Goal: Task Accomplishment & Management: Use online tool/utility

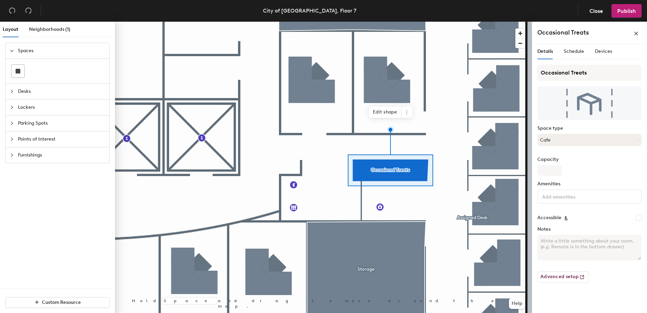
click at [589, 139] on button "Cafe" at bounding box center [589, 140] width 104 height 12
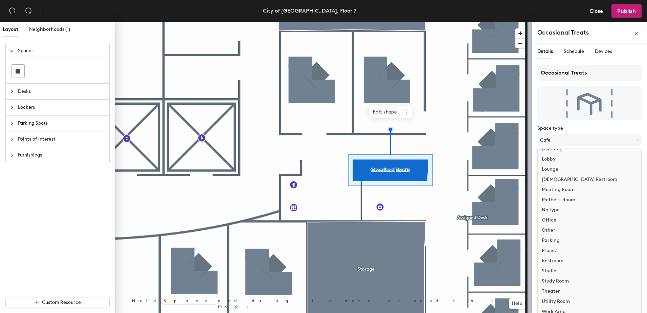
scroll to position [152, 0]
click at [555, 307] on div "Work Area" at bounding box center [590, 310] width 104 height 10
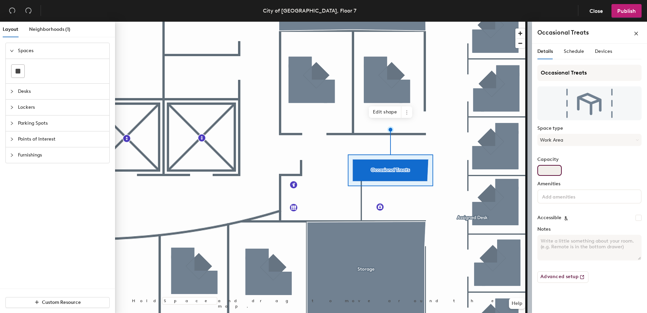
click at [556, 172] on input "Capacity" at bounding box center [549, 170] width 24 height 11
type input "1"
type input "2"
click at [592, 175] on div "Capacity 2" at bounding box center [589, 166] width 104 height 19
click at [578, 67] on input "Occasional Treats" at bounding box center [589, 73] width 104 height 16
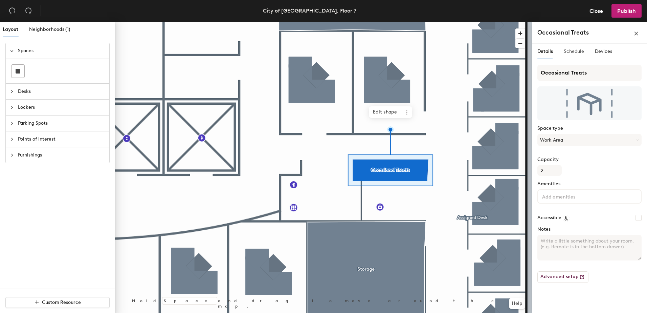
click at [578, 57] on div "Schedule" at bounding box center [574, 52] width 20 height 16
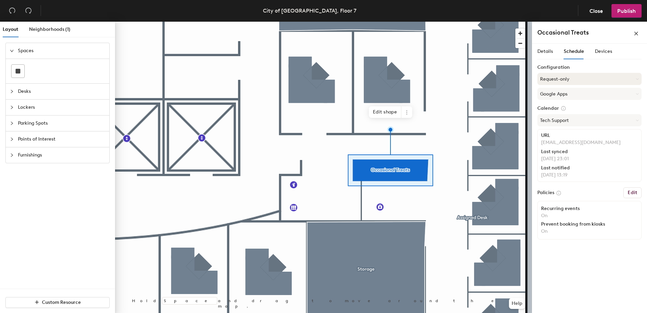
click at [577, 77] on button "Request-only" at bounding box center [589, 79] width 104 height 12
click at [578, 93] on div "On-demand" at bounding box center [590, 96] width 104 height 10
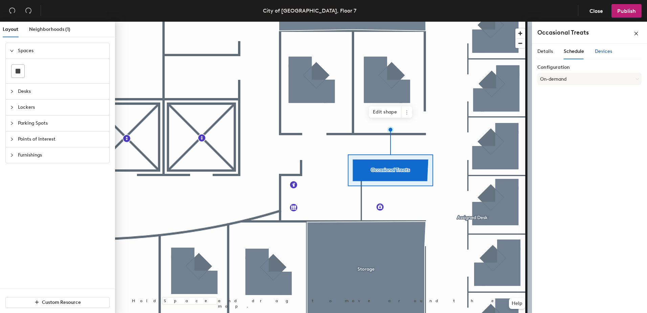
click at [600, 51] on span "Devices" at bounding box center [603, 51] width 17 height 6
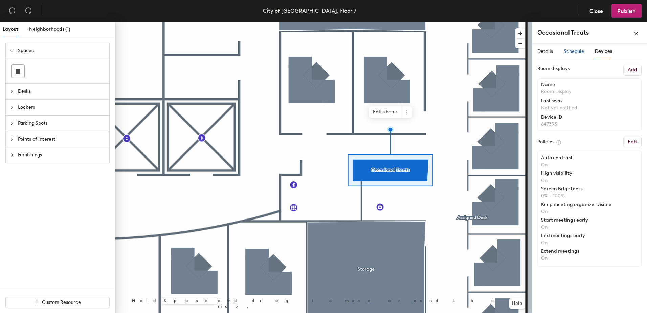
click at [580, 52] on span "Schedule" at bounding box center [574, 51] width 20 height 6
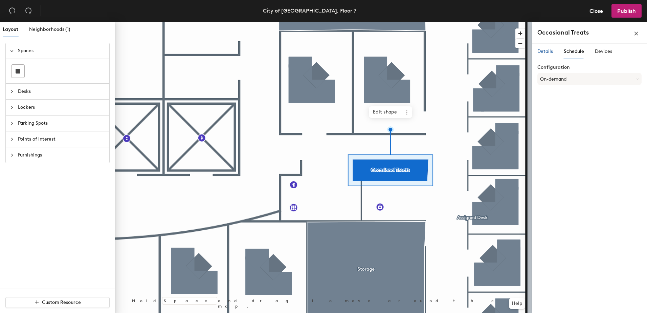
click at [544, 53] on span "Details" at bounding box center [545, 51] width 16 height 6
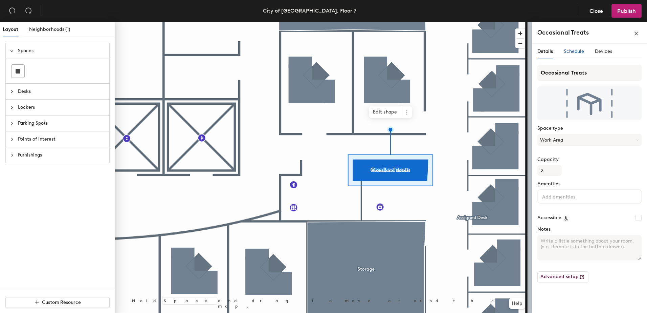
click at [583, 51] on span "Schedule" at bounding box center [574, 51] width 20 height 6
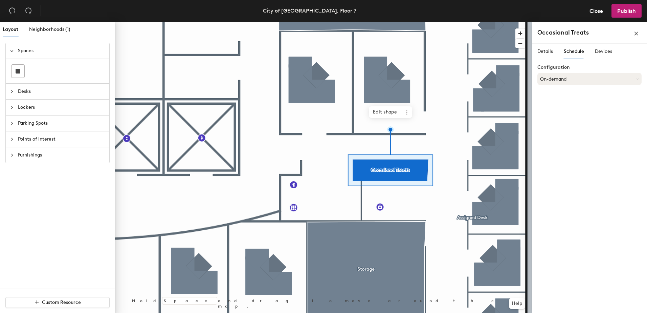
click at [572, 75] on button "On-demand" at bounding box center [589, 79] width 104 height 12
click at [552, 55] on div "Details" at bounding box center [545, 51] width 16 height 7
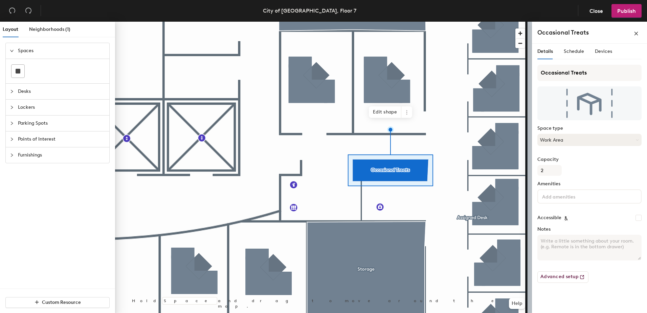
click at [578, 135] on button "Work Area" at bounding box center [589, 140] width 104 height 12
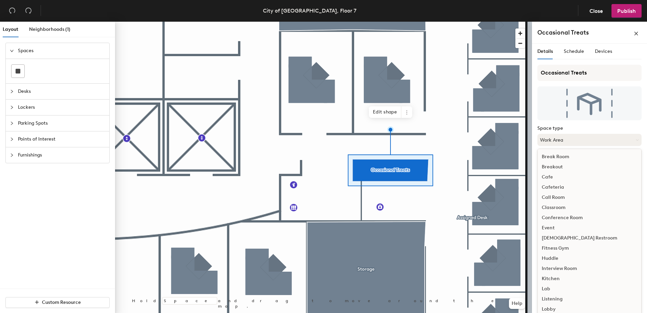
click at [578, 135] on button "Work Area" at bounding box center [589, 140] width 104 height 12
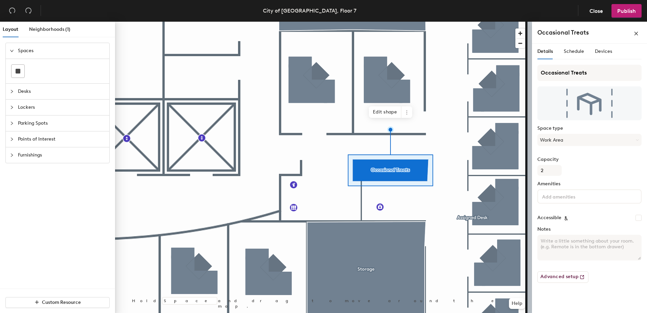
click at [39, 88] on span "Desks" at bounding box center [61, 92] width 87 height 16
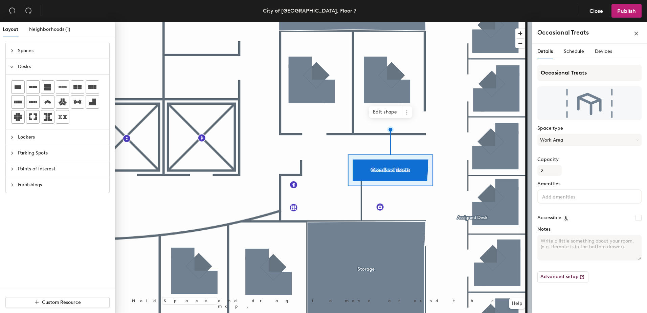
drag, startPoint x: 78, startPoint y: 109, endPoint x: 612, endPoint y: 251, distance: 551.7
click at [613, 249] on textarea "Notes" at bounding box center [589, 247] width 104 height 26
click at [569, 277] on button "Advanced setup" at bounding box center [562, 277] width 51 height 12
click at [577, 47] on div "Schedule" at bounding box center [574, 52] width 20 height 16
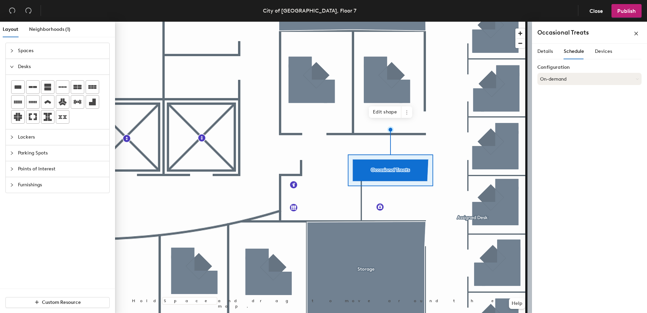
click at [563, 76] on button "On-demand" at bounding box center [589, 79] width 104 height 12
click at [555, 105] on div "Scheduled" at bounding box center [590, 106] width 104 height 10
click at [547, 53] on span "Details" at bounding box center [545, 51] width 16 height 6
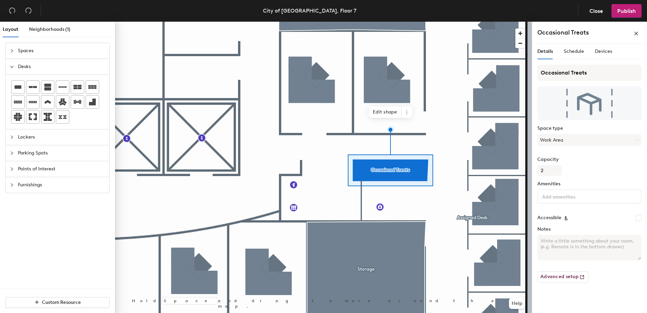
click at [583, 163] on div "Capacity 2" at bounding box center [589, 166] width 104 height 19
click at [583, 145] on button "Work Area" at bounding box center [589, 140] width 104 height 12
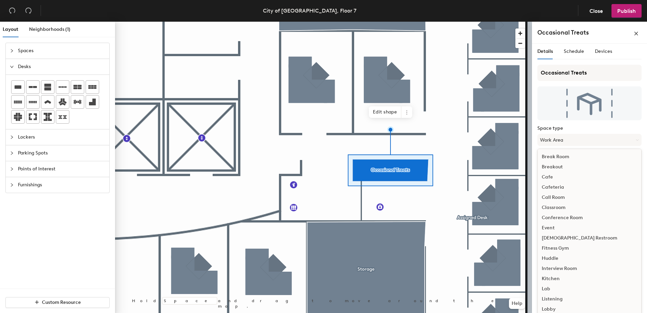
click at [556, 175] on div "Cafe" at bounding box center [590, 177] width 104 height 10
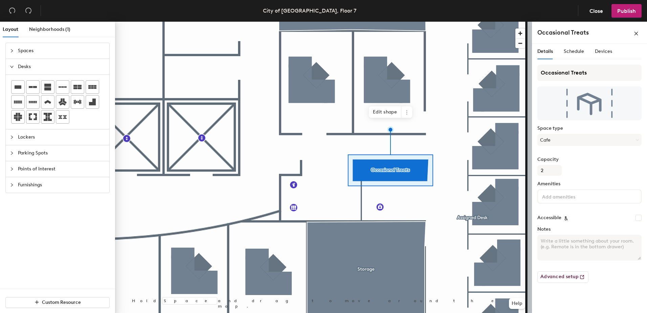
click at [603, 279] on div "Advanced setup" at bounding box center [589, 274] width 104 height 17
click at [94, 100] on icon at bounding box center [92, 101] width 7 height 7
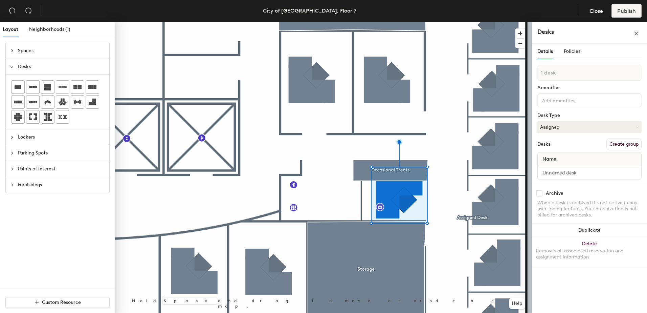
click at [575, 101] on input at bounding box center [571, 100] width 61 height 8
click at [636, 209] on div "When a desk is archived it's not active in any user-facing features. Your organ…" at bounding box center [589, 209] width 104 height 18
click at [570, 165] on div "Name" at bounding box center [590, 159] width 104 height 14
click at [570, 175] on input at bounding box center [589, 172] width 101 height 9
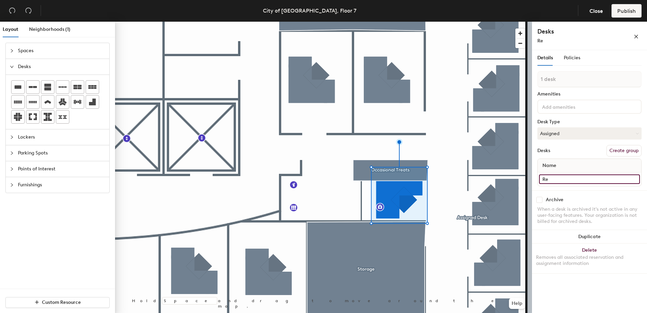
type input "R"
type input "Reception"
click at [614, 204] on div "Archive When a desk is archived it's not active in any user-facing features. Yo…" at bounding box center [589, 211] width 115 height 42
click at [572, 58] on span "Policies" at bounding box center [572, 58] width 17 height 6
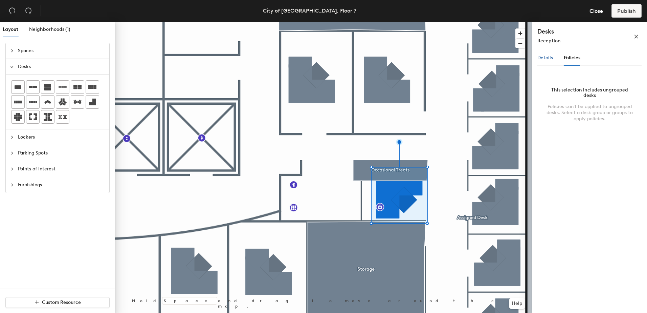
click at [545, 57] on span "Details" at bounding box center [545, 58] width 16 height 6
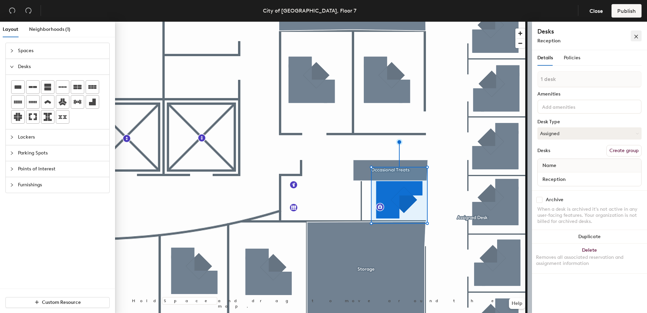
click at [638, 39] on icon "close" at bounding box center [636, 36] width 5 height 5
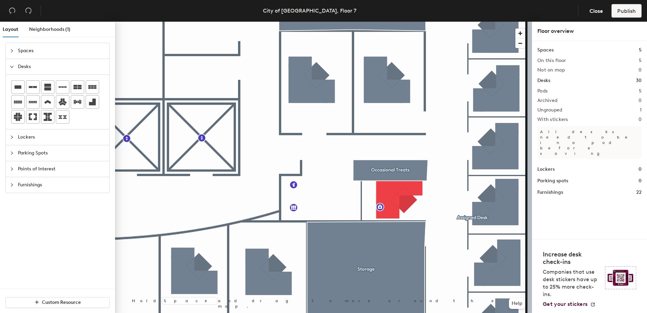
click at [410, 22] on div at bounding box center [323, 22] width 417 height 0
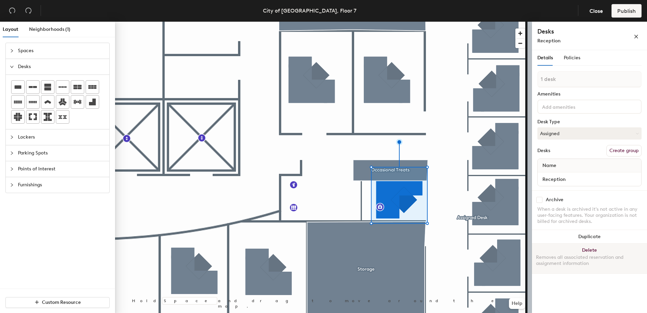
click at [596, 246] on button "Delete Removes all associated reservation and assignment information" at bounding box center [589, 258] width 115 height 30
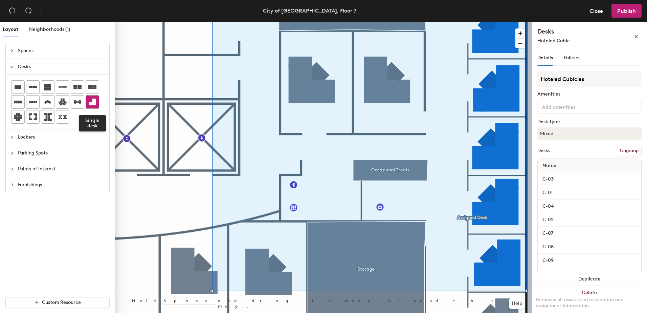
click at [93, 100] on icon at bounding box center [92, 101] width 7 height 7
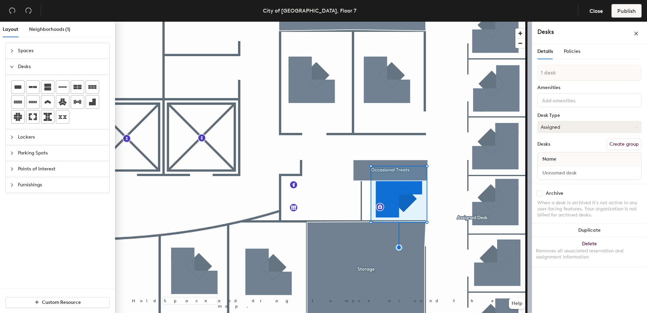
drag, startPoint x: 585, startPoint y: 75, endPoint x: 578, endPoint y: 123, distance: 48.6
click at [578, 123] on button "Assigned" at bounding box center [589, 127] width 104 height 12
click at [562, 166] on div "Hoteled" at bounding box center [572, 168] width 68 height 10
click at [577, 143] on div "Desks Create group" at bounding box center [589, 144] width 104 height 12
click at [558, 171] on input at bounding box center [589, 172] width 101 height 9
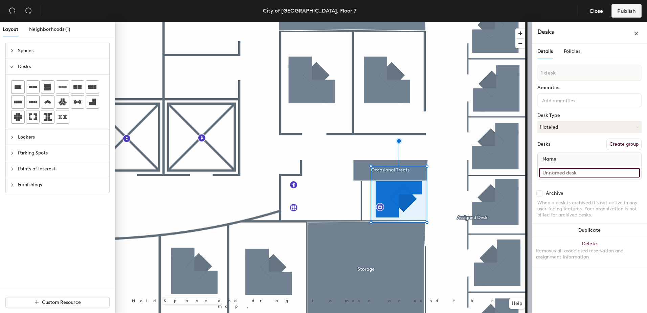
click at [566, 172] on input at bounding box center [589, 172] width 101 height 9
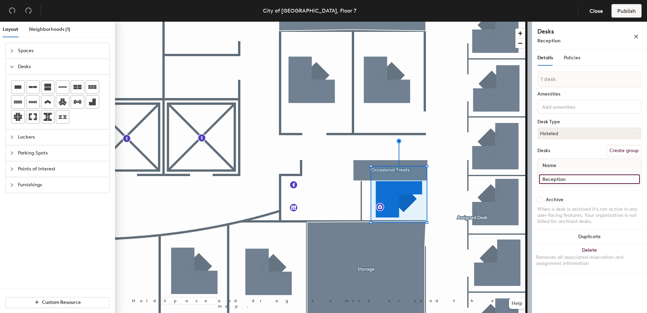
type input "Reception"
click at [582, 149] on div "Desks Create group" at bounding box center [589, 151] width 104 height 12
click at [514, 301] on button "Help" at bounding box center [517, 303] width 16 height 11
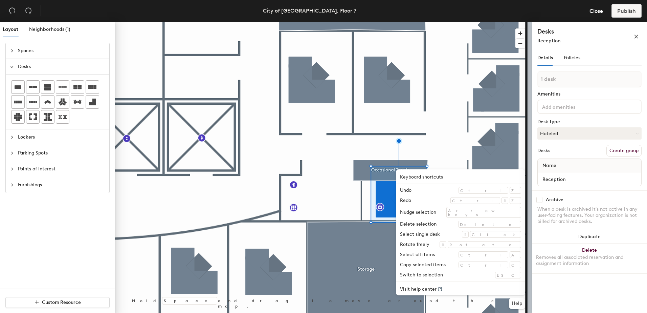
click at [555, 287] on div "Details Policies 1 desk Amenities Desk Type Hoteled Desks Create group Name Rec…" at bounding box center [589, 182] width 115 height 265
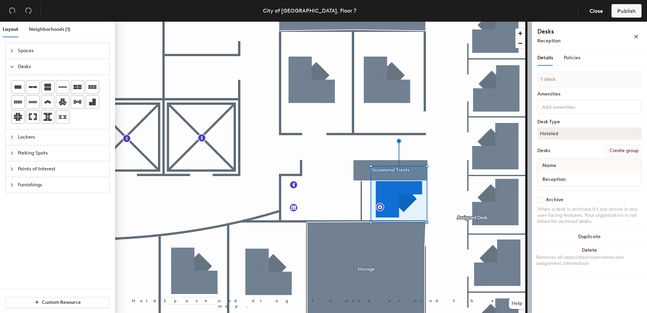
drag, startPoint x: 584, startPoint y: 10, endPoint x: 591, endPoint y: 145, distance: 134.5
click at [592, 194] on div "Archive When a desk is archived it's not active in any user-facing features. Yo…" at bounding box center [589, 211] width 115 height 42
click at [637, 34] on icon "close" at bounding box center [636, 36] width 5 height 5
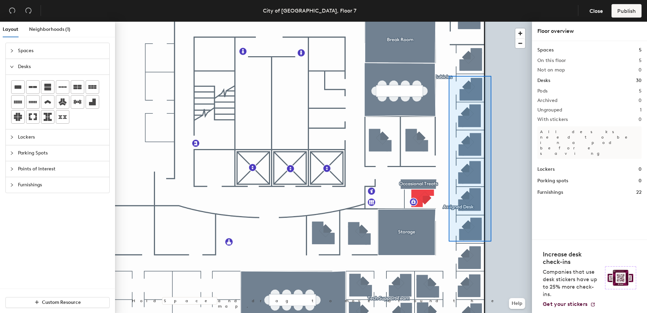
click at [449, 22] on div at bounding box center [323, 22] width 417 height 0
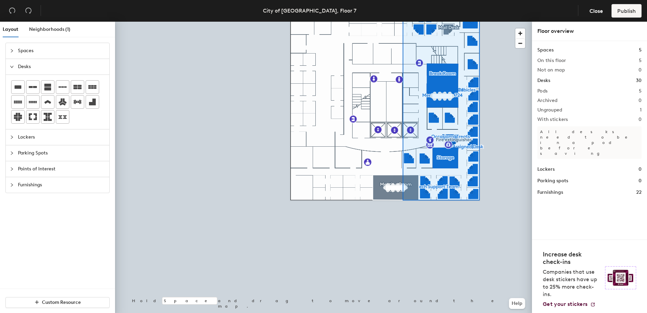
click at [496, 22] on div at bounding box center [323, 22] width 417 height 0
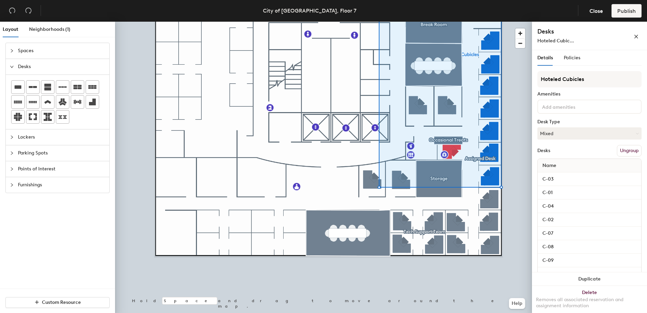
click at [624, 150] on button "Ungroup" at bounding box center [629, 151] width 25 height 12
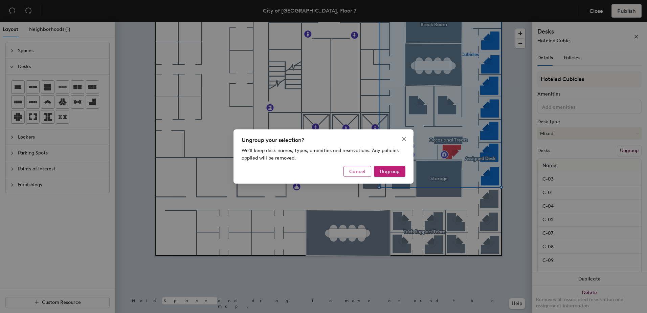
click at [363, 172] on span "Cancel" at bounding box center [357, 171] width 16 height 6
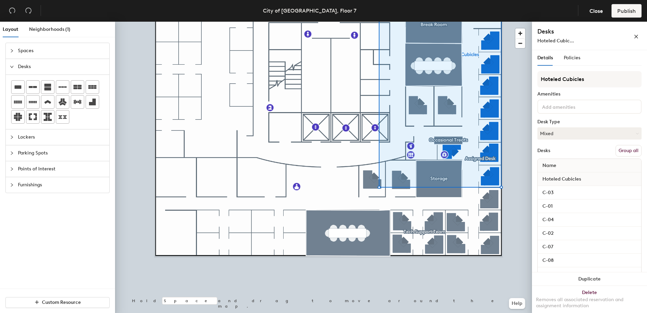
click at [615, 148] on button "Group all" at bounding box center [628, 151] width 26 height 12
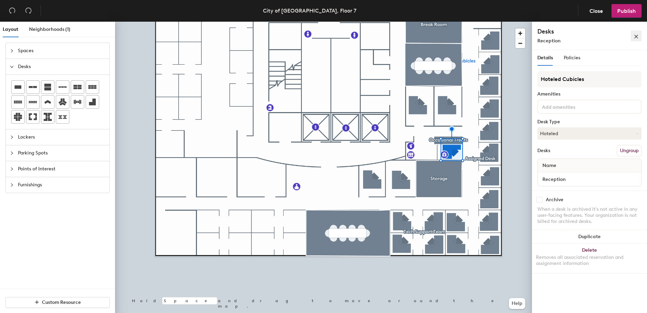
click at [636, 37] on icon "close" at bounding box center [636, 37] width 4 height 4
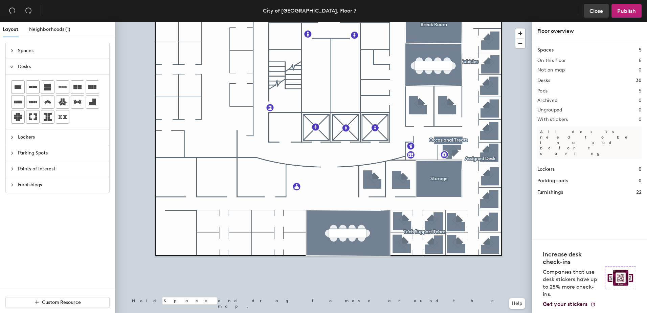
click at [594, 12] on span "Close" at bounding box center [596, 11] width 14 height 6
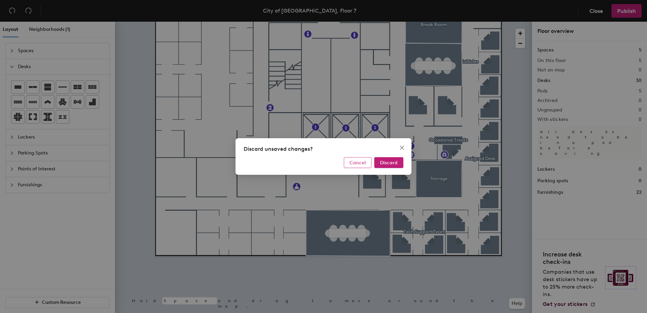
click at [360, 164] on span "Cancel" at bounding box center [358, 163] width 16 height 6
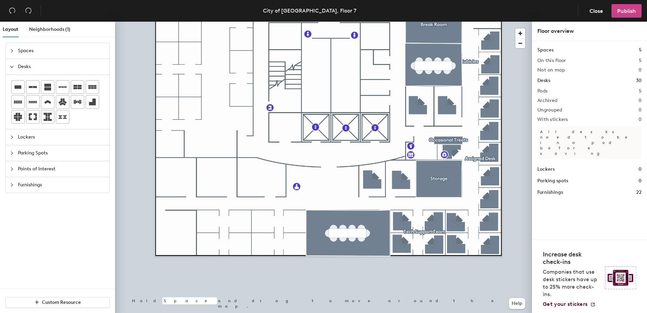
click at [624, 11] on span "Publish" at bounding box center [626, 11] width 19 height 6
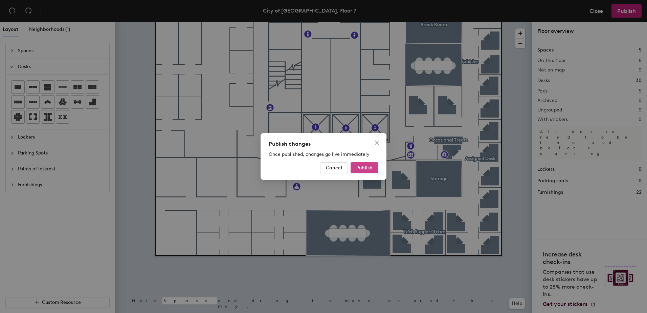
click at [359, 171] on button "Publish" at bounding box center [365, 167] width 28 height 11
